Goal: Check status: Check status

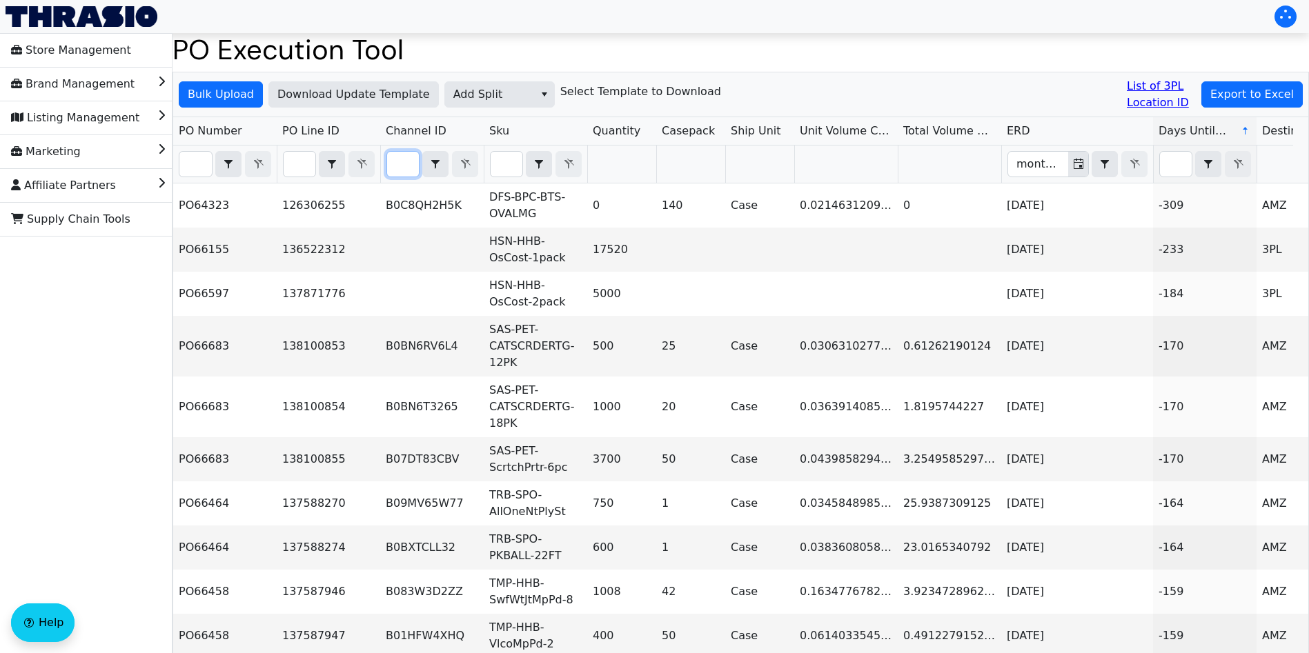
click at [397, 165] on input "Filter" at bounding box center [403, 164] width 32 height 25
click at [190, 166] on input "Filter" at bounding box center [195, 164] width 32 height 25
paste input "PO67091"
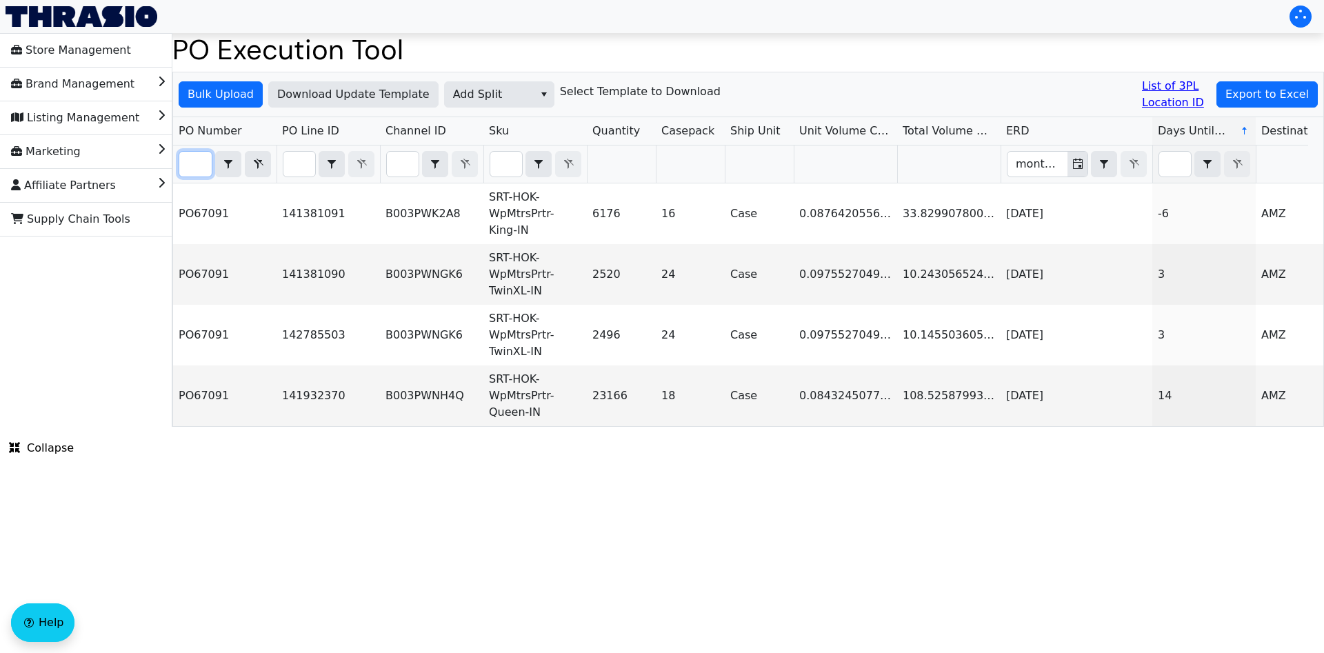
type input "PO67091"
click at [261, 162] on icon "Filter" at bounding box center [259, 164] width 10 height 10
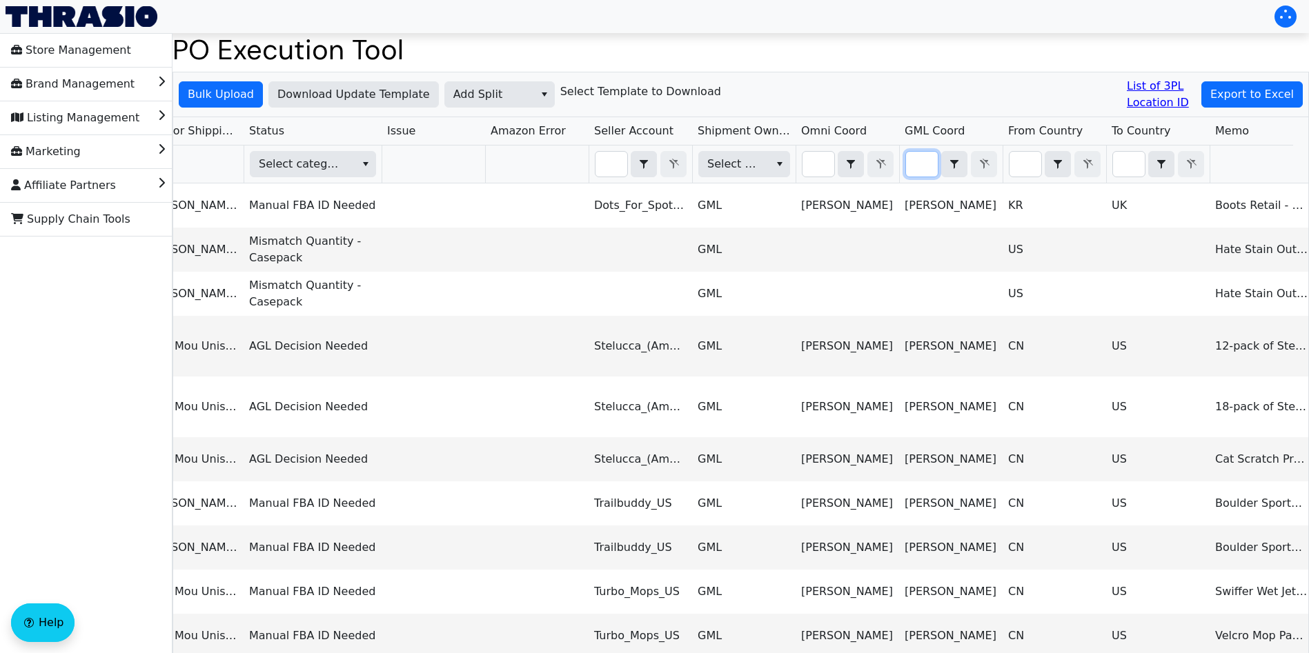
click at [919, 170] on input "Filter" at bounding box center [922, 164] width 32 height 25
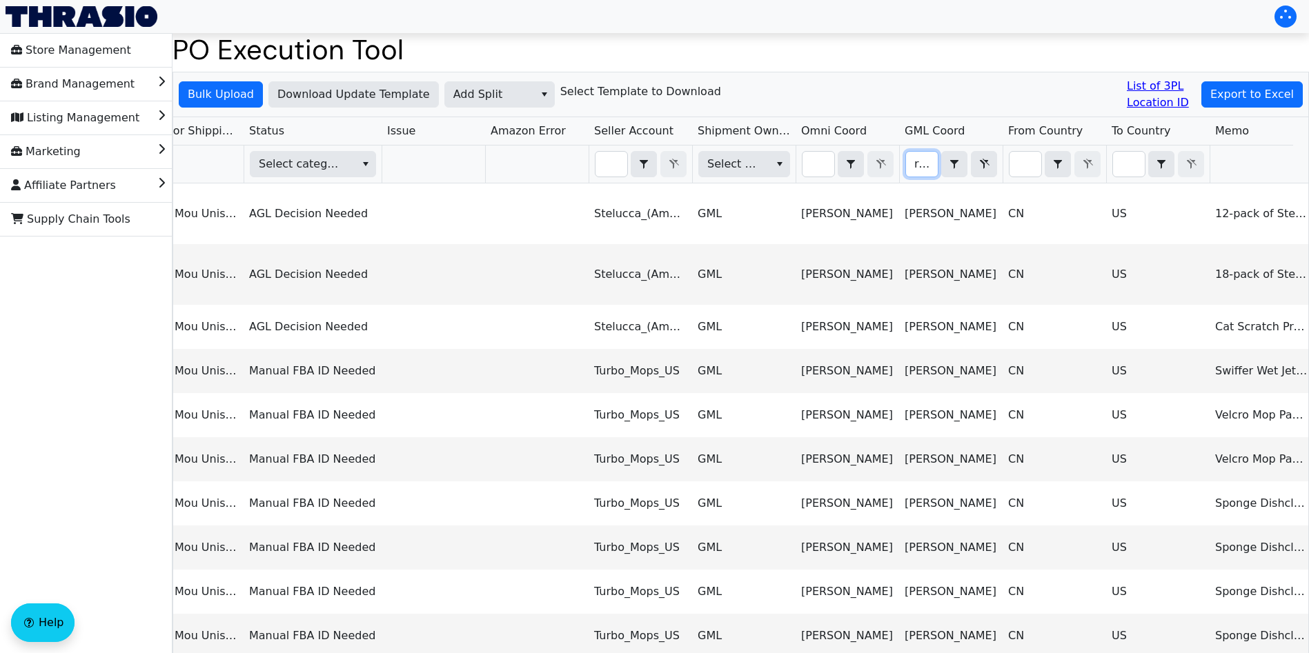
scroll to position [0, 2]
type input "reg"
click at [1251, 101] on span "Export to Excel" at bounding box center [1251, 94] width 83 height 17
click at [486, 92] on span "Add Split" at bounding box center [489, 94] width 72 height 17
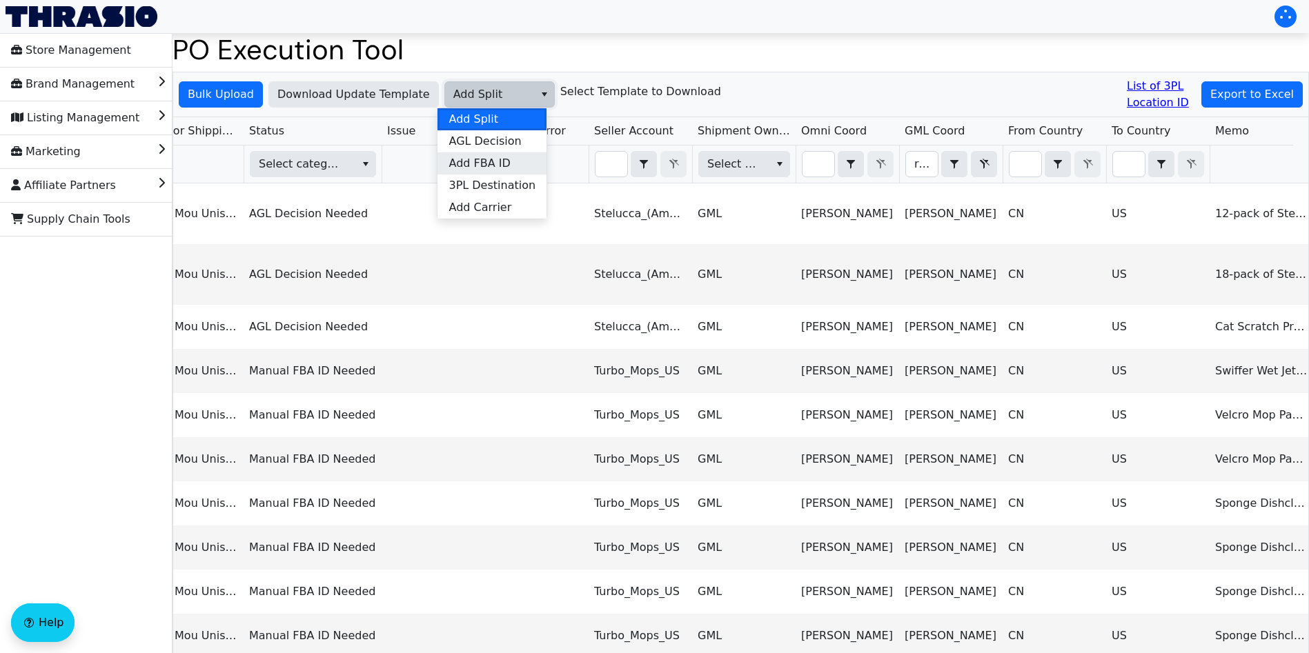
click at [488, 166] on span "Add FBA ID" at bounding box center [478, 163] width 61 height 17
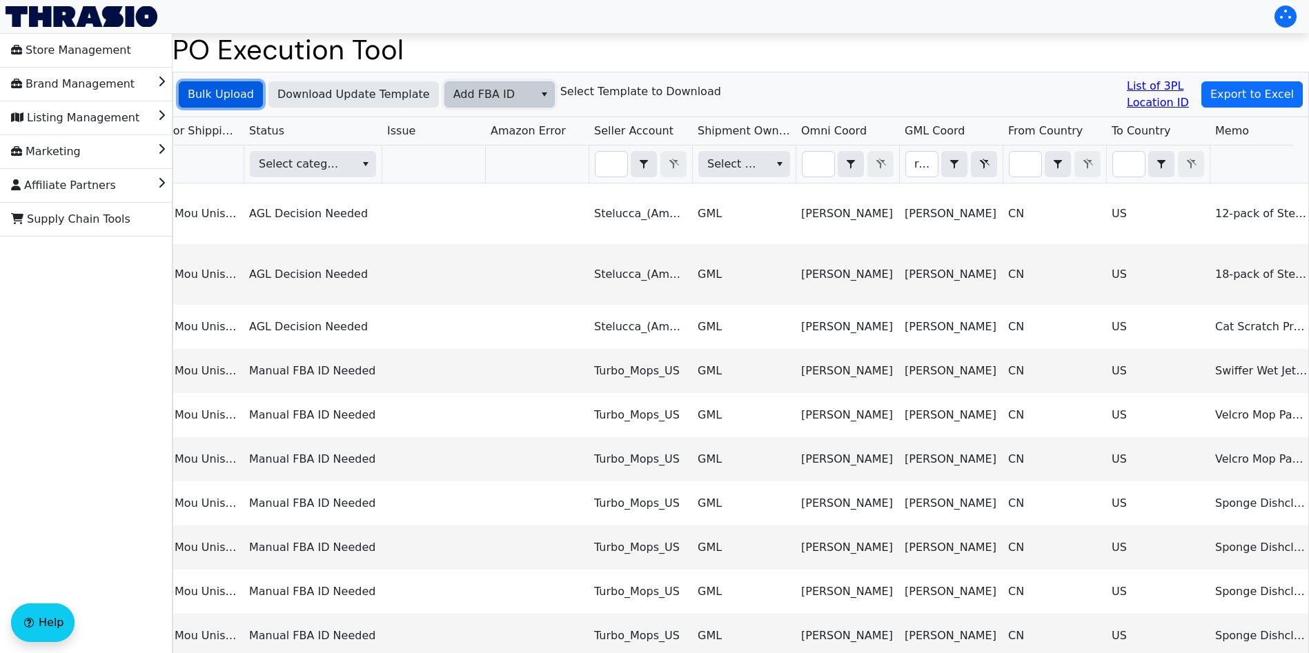
click at [236, 97] on span "Bulk Upload" at bounding box center [221, 94] width 66 height 17
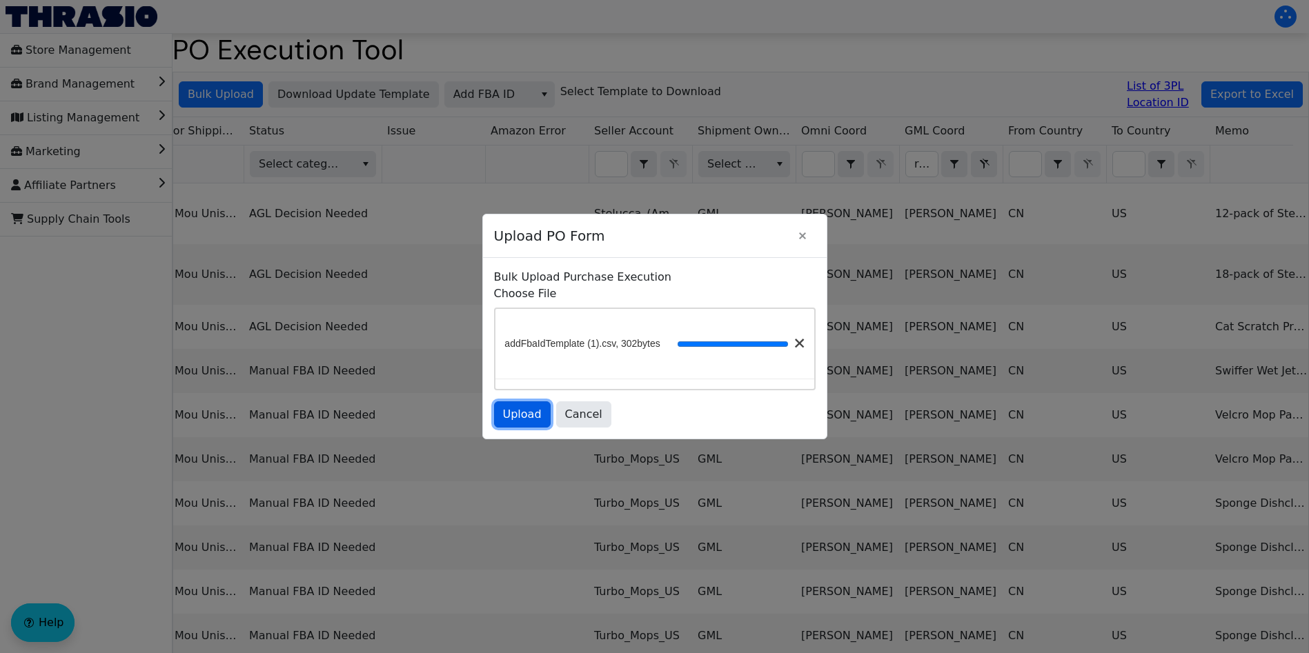
click at [524, 418] on span "Upload" at bounding box center [522, 414] width 39 height 17
